Goal: Task Accomplishment & Management: Manage account settings

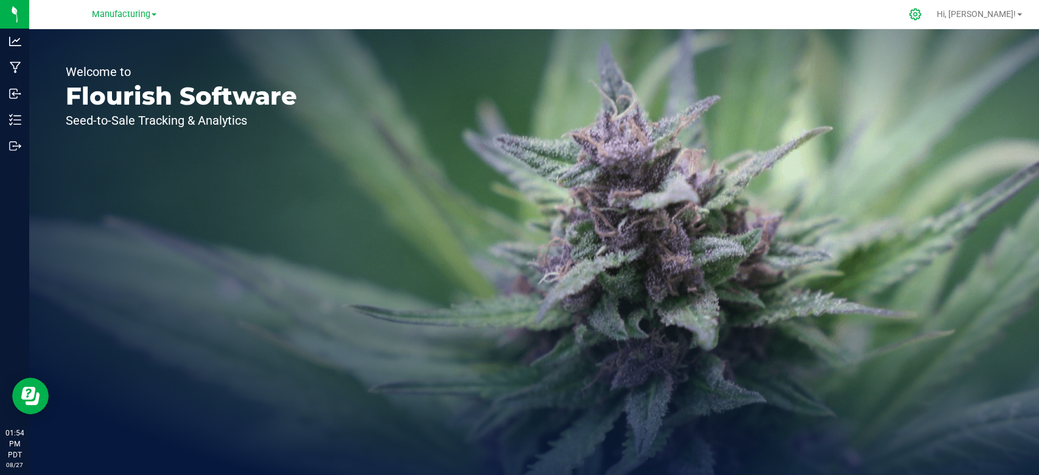
click at [922, 13] on icon at bounding box center [915, 14] width 13 height 13
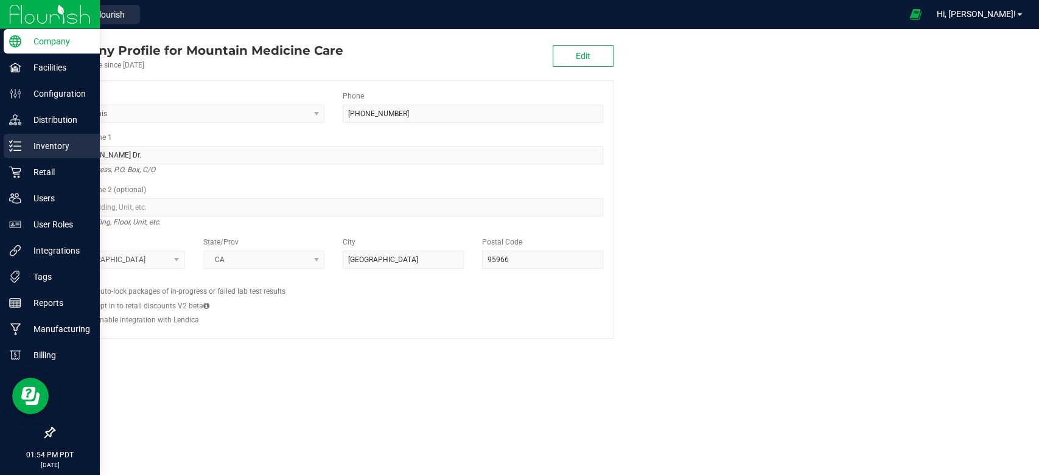
click at [18, 142] on line at bounding box center [17, 142] width 7 height 0
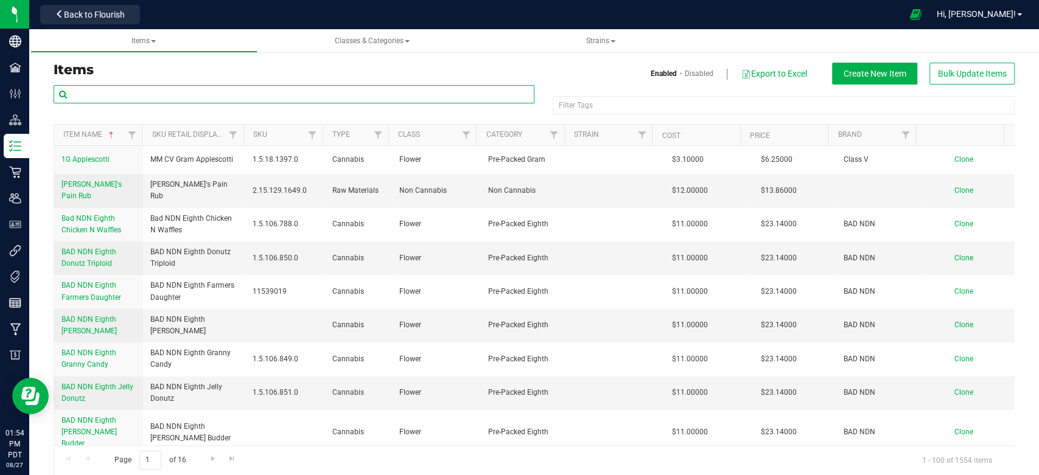
click at [143, 94] on input "text" at bounding box center [294, 94] width 481 height 18
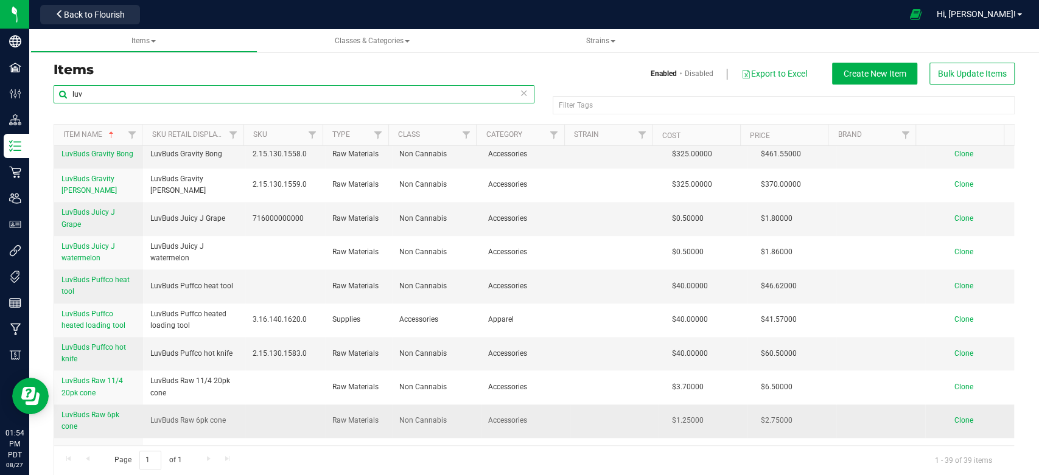
scroll to position [676, 0]
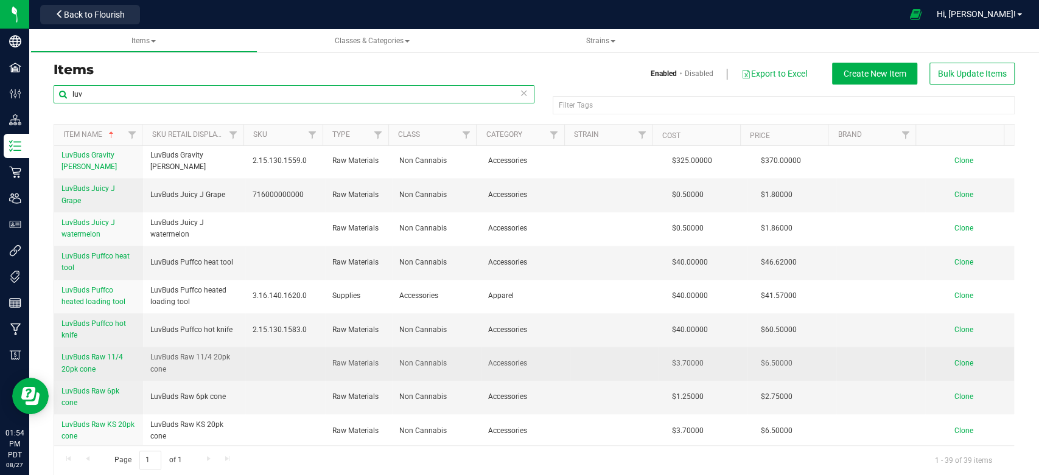
type input "luv"
click at [83, 355] on span "LuvBuds Raw 11/4 20pk cone" at bounding box center [91, 363] width 61 height 20
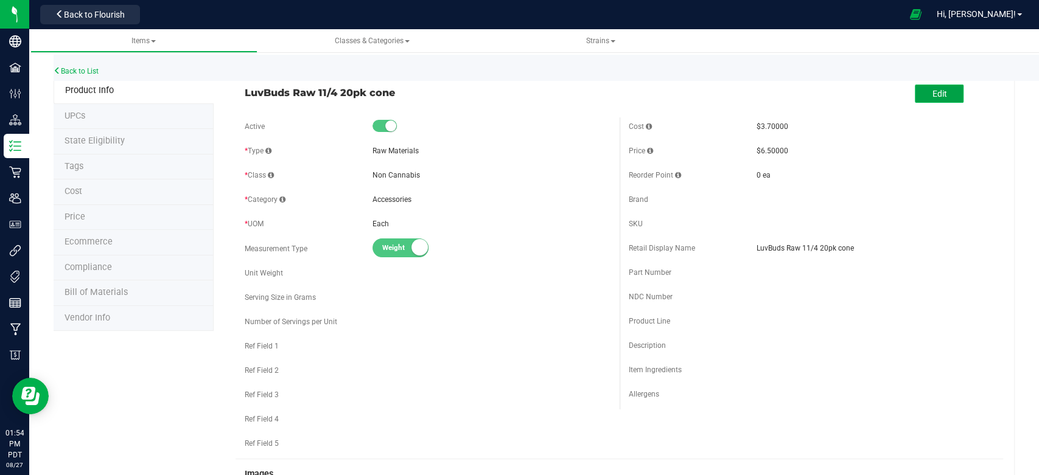
drag, startPoint x: 928, startPoint y: 86, endPoint x: 912, endPoint y: 101, distance: 22.0
click at [928, 86] on button "Edit" at bounding box center [939, 94] width 49 height 18
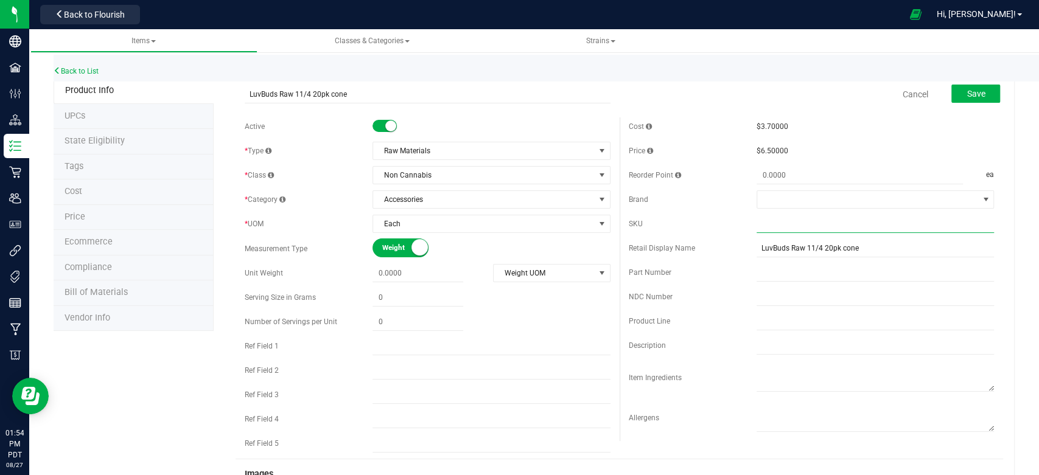
click at [763, 222] on input "text" at bounding box center [875, 224] width 237 height 18
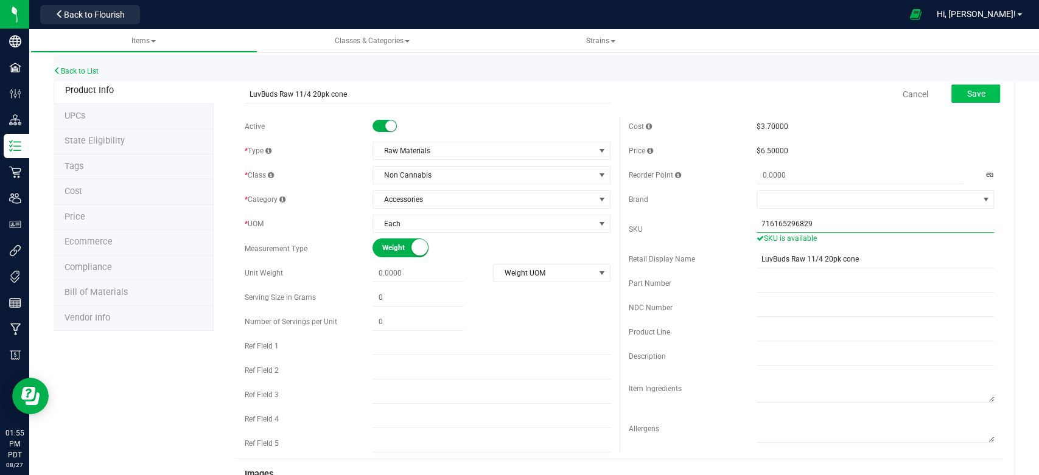
type input "716165296829"
click at [967, 94] on span "Save" at bounding box center [976, 94] width 18 height 10
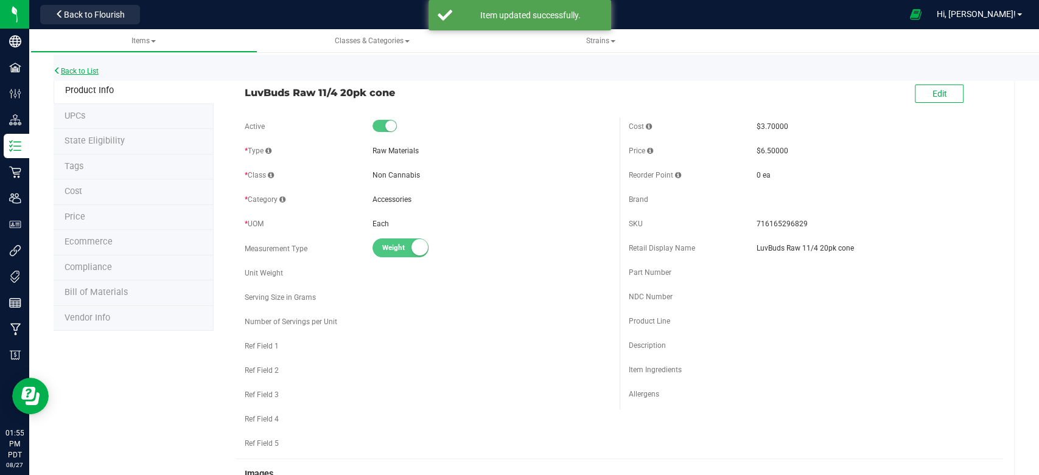
click at [86, 71] on link "Back to List" at bounding box center [76, 71] width 45 height 9
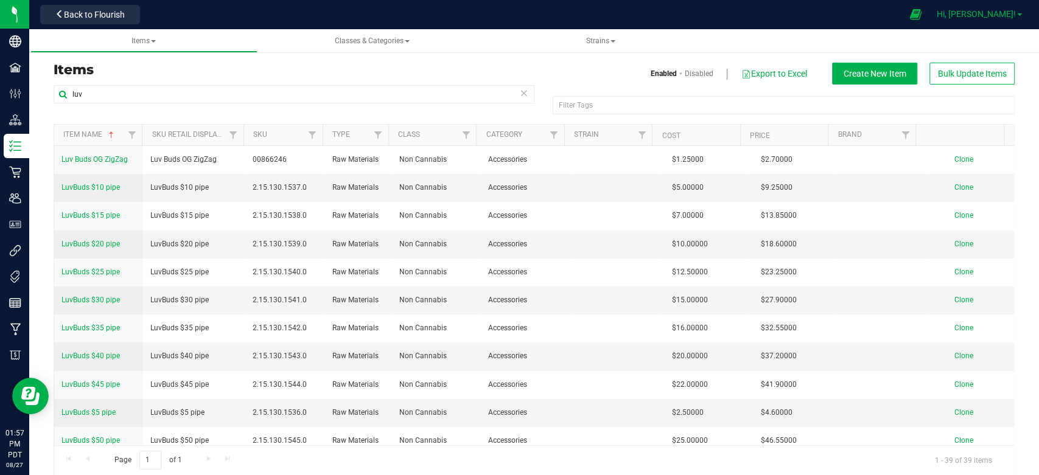
click at [1021, 13] on link "Hi, [PERSON_NAME]!" at bounding box center [979, 14] width 95 height 13
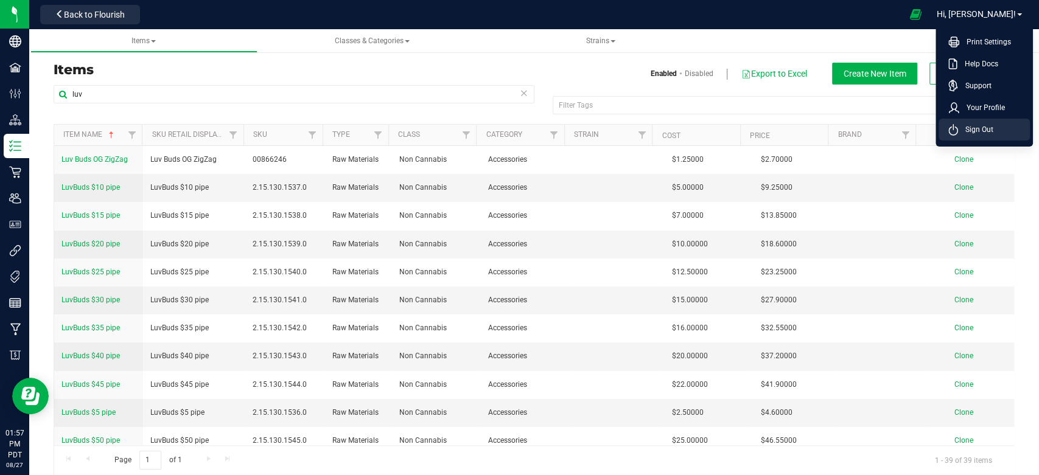
click at [1020, 125] on li "Sign Out" at bounding box center [984, 130] width 91 height 22
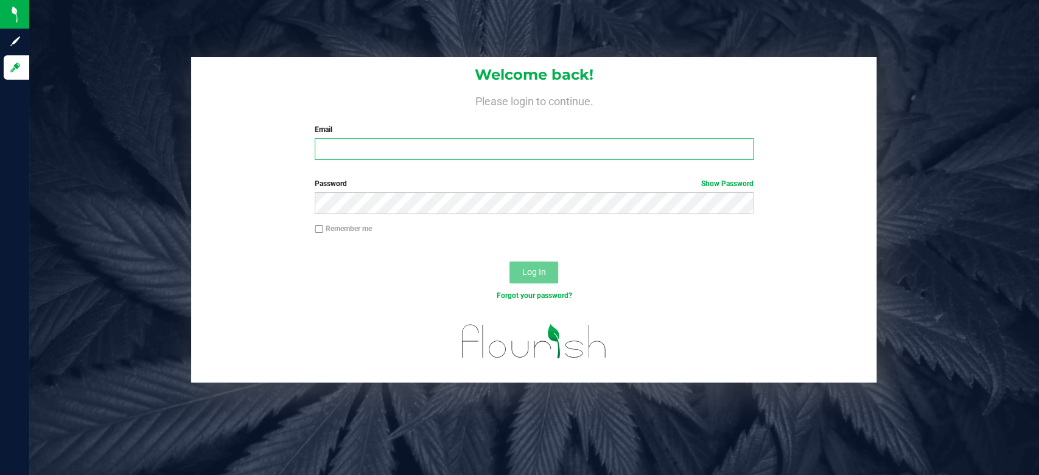
click at [472, 143] on input "Email" at bounding box center [534, 149] width 439 height 22
type input "twright@mountainmedicine.care"
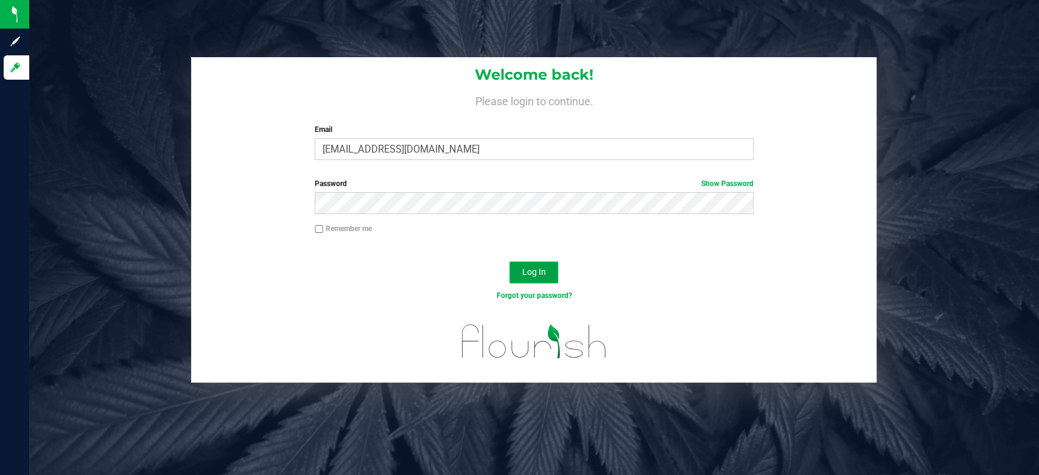
click at [541, 276] on span "Log In" at bounding box center [534, 272] width 24 height 10
